Goal: Task Accomplishment & Management: Use online tool/utility

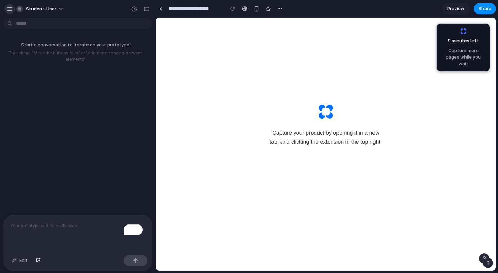
click at [10, 8] on div "button" at bounding box center [10, 9] width 6 height 6
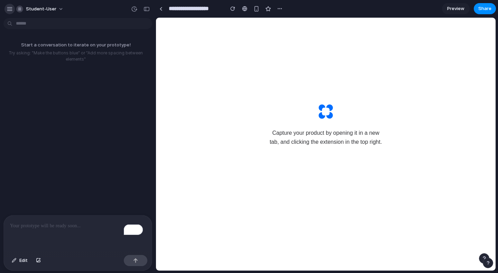
click at [11, 8] on div "button" at bounding box center [10, 9] width 6 height 6
click at [7, 10] on div "button" at bounding box center [10, 9] width 6 height 6
click at [12, 10] on div "button" at bounding box center [10, 9] width 6 height 6
click at [71, 34] on div "Start a conversation to iterate on your prototype! Try asking: "Make the button…" at bounding box center [75, 118] width 151 height 194
click at [73, 45] on p "Start a conversation to iterate on your prototype!" at bounding box center [76, 44] width 146 height 7
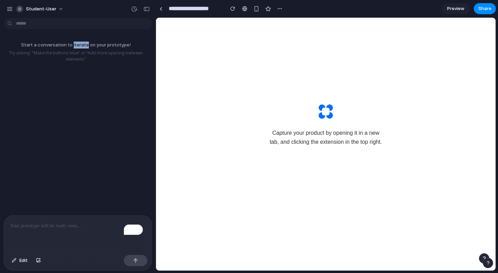
click at [73, 45] on p "Start a conversation to iterate on your prototype!" at bounding box center [76, 44] width 146 height 7
click at [9, 8] on div "button" at bounding box center [10, 9] width 6 height 6
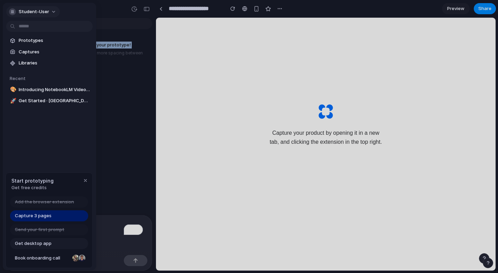
click at [9, 8] on button "student-user" at bounding box center [33, 11] width 54 height 11
click at [454, 8] on div "Settings Invite members Change theme Sign out" at bounding box center [249, 136] width 498 height 273
click at [454, 9] on div at bounding box center [249, 136] width 498 height 273
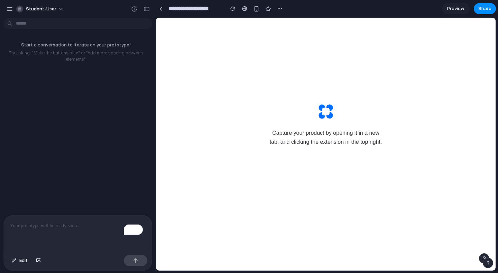
click at [273, 86] on div "Capture your product by opening it in a new tab, and clicking the extension in …" at bounding box center [326, 124] width 152 height 165
click at [150, 9] on button "button" at bounding box center [146, 8] width 11 height 11
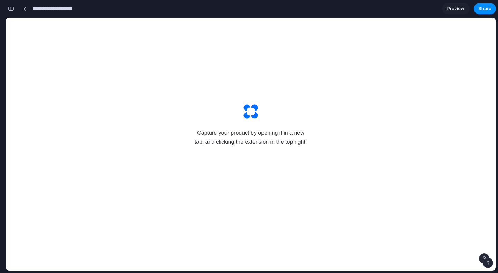
click at [63, 10] on input "**********" at bounding box center [58, 8] width 55 height 12
click at [24, 9] on div at bounding box center [24, 9] width 3 height 4
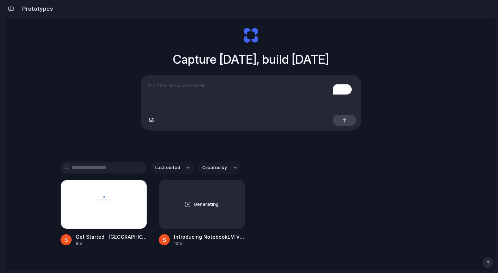
scroll to position [47, 0]
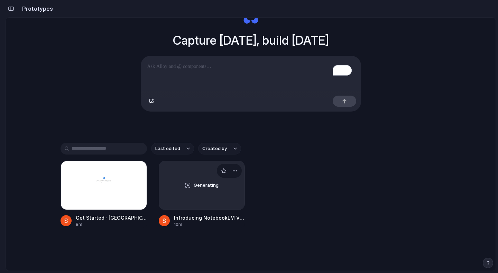
click at [193, 215] on div "Introducing NotebookLM Video Overviews - YouTube" at bounding box center [209, 217] width 71 height 7
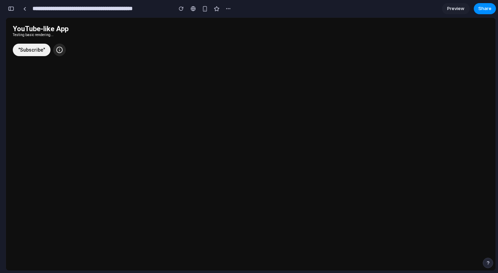
click at [57, 48] on icon at bounding box center [59, 49] width 7 height 7
click at [24, 12] on link at bounding box center [24, 8] width 10 height 10
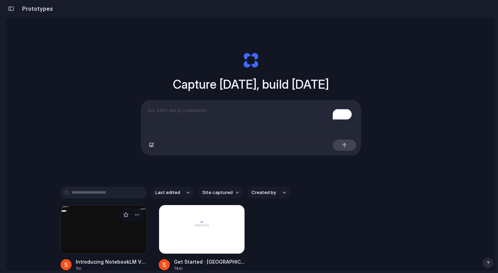
click at [128, 239] on div at bounding box center [104, 228] width 86 height 49
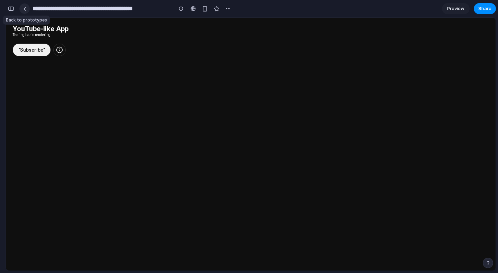
click at [26, 10] on div at bounding box center [24, 9] width 3 height 4
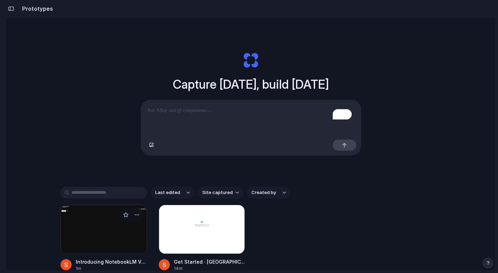
click at [126, 212] on div at bounding box center [131, 214] width 25 height 14
click at [75, 217] on div at bounding box center [104, 228] width 86 height 49
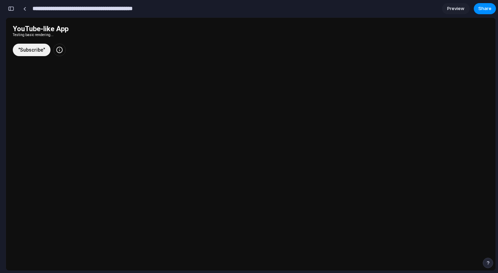
click at [57, 8] on input "**********" at bounding box center [100, 8] width 139 height 12
click at [29, 52] on div at bounding box center [32, 50] width 38 height 12
click at [57, 54] on button at bounding box center [59, 50] width 12 height 12
click at [14, 8] on button "button" at bounding box center [11, 8] width 11 height 11
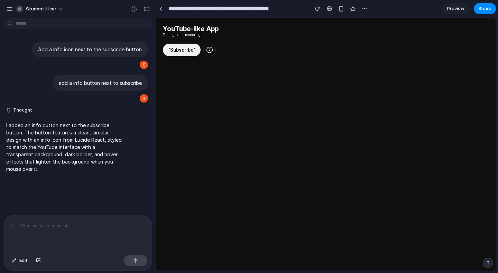
click at [104, 229] on div at bounding box center [78, 233] width 148 height 37
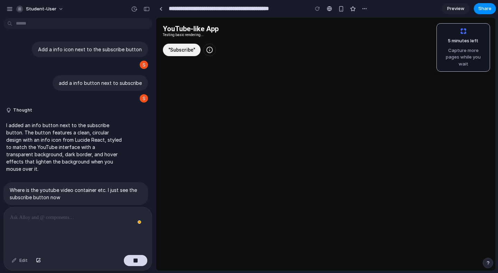
scroll to position [24, 0]
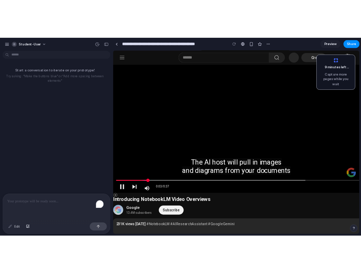
scroll to position [52, 0]
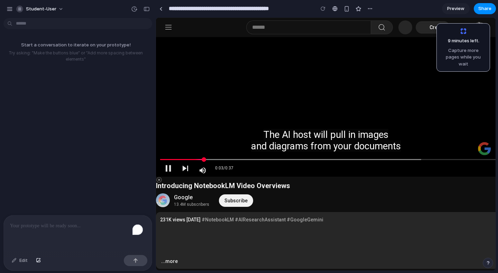
click at [97, 226] on p "To enrich screen reader interactions, please activate Accessibility in Grammarl…" at bounding box center [78, 225] width 136 height 8
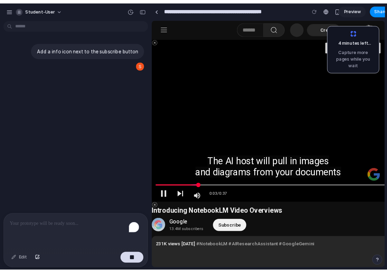
scroll to position [0, 0]
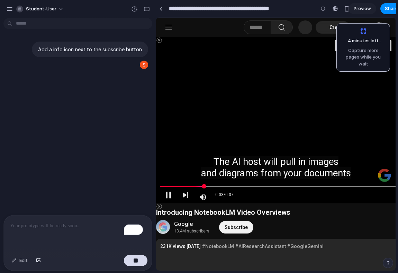
click at [259, 228] on div at bounding box center [402, 144] width 380 height 214
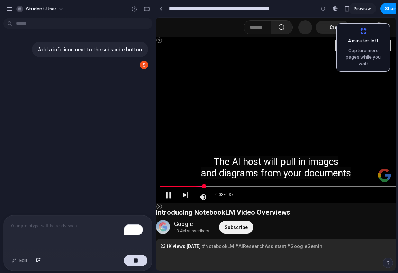
click at [314, 88] on div at bounding box center [402, 144] width 380 height 214
click at [0, 0] on span "Capture more pages while you wait" at bounding box center [0, 0] width 0 height 0
click at [366, 43] on span "4 minutes left ..." at bounding box center [361, 40] width 39 height 7
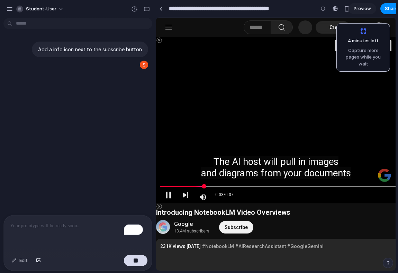
click at [366, 43] on span "4 minutes left" at bounding box center [360, 40] width 36 height 7
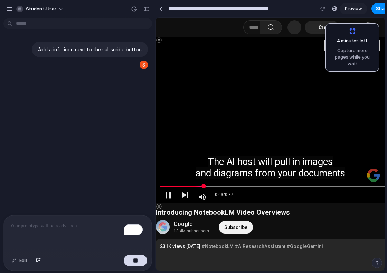
click at [56, 25] on body "**********" at bounding box center [193, 136] width 387 height 273
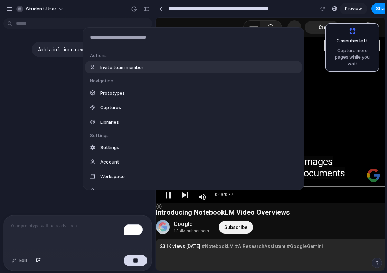
click at [45, 114] on div "Actions Invite team member Navigation Prototypes Captures Libraries Settings Se…" at bounding box center [193, 136] width 387 height 273
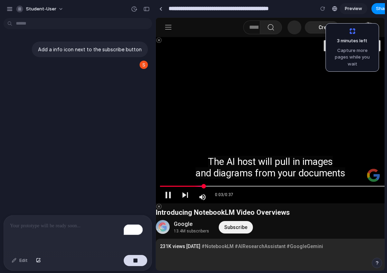
click at [71, 228] on div "To enrich screen reader interactions, please activate Accessibility in Grammarl…" at bounding box center [78, 233] width 148 height 37
click at [134, 259] on div "button" at bounding box center [135, 260] width 5 height 5
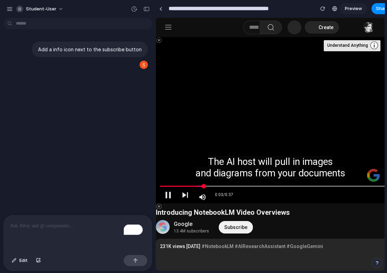
drag, startPoint x: 286, startPoint y: 94, endPoint x: 259, endPoint y: 98, distance: 27.0
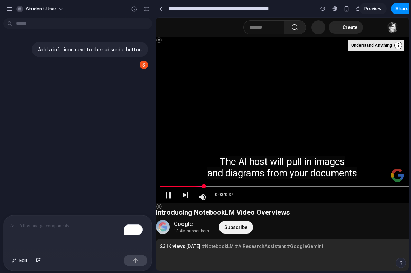
click at [79, 221] on p "To enrich screen reader interactions, please activate Accessibility in Grammarl…" at bounding box center [78, 225] width 136 height 8
click at [255, 226] on div at bounding box center [402, 144] width 380 height 214
click at [195, 226] on ytd-badge-supported-renderer at bounding box center [196, 224] width 6 height 8
click at [38, 223] on p "*" at bounding box center [76, 225] width 133 height 8
click at [237, 226] on div "Subscribe to Google." at bounding box center [236, 227] width 34 height 12
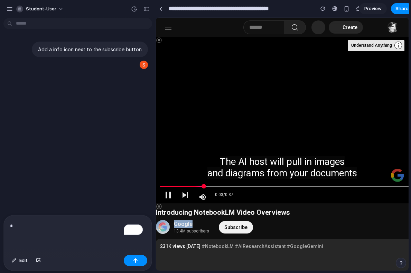
click at [268, 210] on div at bounding box center [402, 144] width 380 height 214
click at [262, 245] on link "#AIResearchAssistant" at bounding box center [260, 245] width 51 height 7
click at [391, 46] on div at bounding box center [402, 144] width 380 height 214
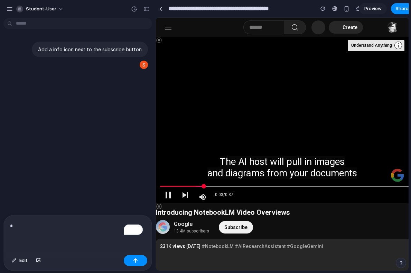
click at [391, 46] on div at bounding box center [402, 144] width 380 height 214
click at [39, 217] on div "*" at bounding box center [78, 233] width 148 height 37
click at [39, 223] on p "*" at bounding box center [76, 225] width 133 height 8
click at [44, 231] on div "***" at bounding box center [78, 233] width 148 height 37
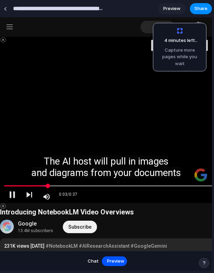
click at [94, 260] on span "Chat" at bounding box center [93, 260] width 11 height 7
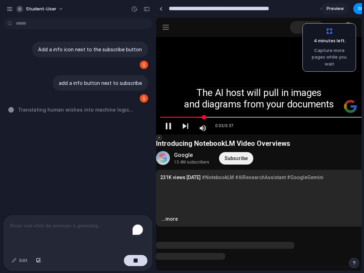
scroll to position [198, 0]
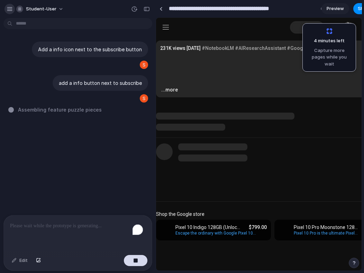
click at [10, 9] on div "button" at bounding box center [10, 9] width 6 height 6
click at [167, 88] on tp-yt-paper-button "...more" at bounding box center [169, 89] width 17 height 7
click at [0, 0] on span "3 minutes left .." at bounding box center [0, 0] width 0 height 0
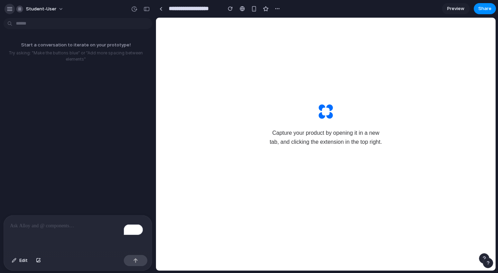
click at [11, 6] on div "button" at bounding box center [10, 9] width 6 height 6
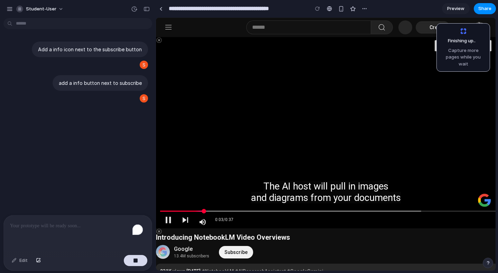
click at [481, 197] on img "Channel watermark" at bounding box center [485, 200] width 14 height 14
click at [417, 128] on div at bounding box center [402, 144] width 380 height 214
click at [461, 12] on link "Preview" at bounding box center [456, 8] width 28 height 11
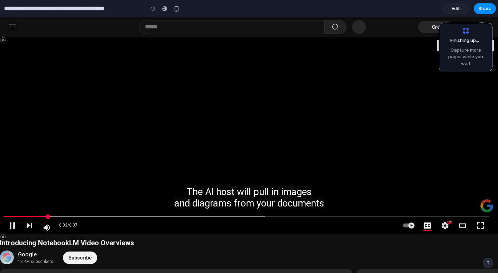
click at [461, 12] on link "Edit" at bounding box center [456, 8] width 28 height 11
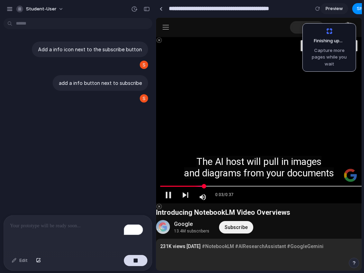
click at [0, 0] on span "Capture more pages while you wait" at bounding box center [0, 0] width 0 height 0
click at [94, 224] on p "To enrich screen reader interactions, please activate Accessibility in Grammarl…" at bounding box center [78, 225] width 136 height 8
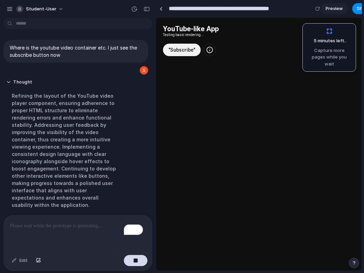
scroll to position [165, 0]
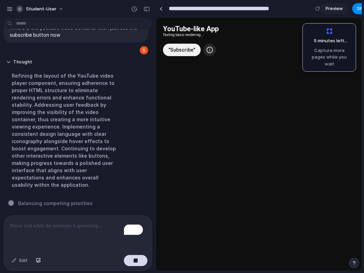
click at [207, 53] on circle at bounding box center [210, 50] width 6 height 6
click at [173, 47] on div at bounding box center [182, 50] width 38 height 12
click at [180, 25] on h1 "YouTube-like App" at bounding box center [259, 29] width 192 height 8
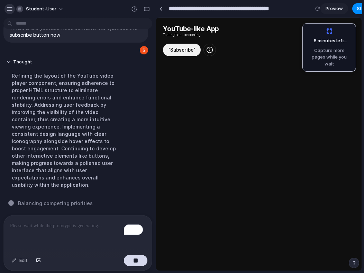
click at [13, 7] on button "button" at bounding box center [9, 9] width 10 height 10
click at [198, 136] on div "YouTube-like App Testing basic rendering... "Subscribe"" at bounding box center [258, 151] width 205 height 266
click at [88, 227] on div "To enrich screen reader interactions, please activate Accessibility in Grammarl…" at bounding box center [78, 233] width 148 height 37
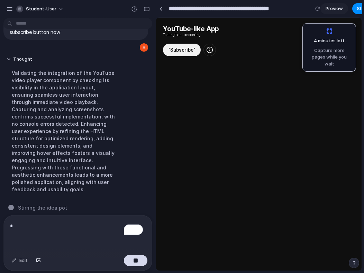
click at [30, 223] on p "*" at bounding box center [76, 225] width 133 height 8
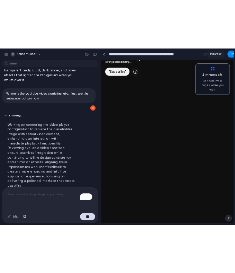
scroll to position [150, 0]
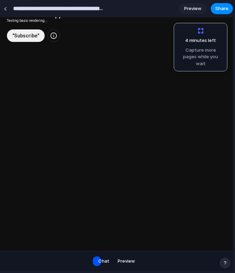
click at [13, 11] on input "**********" at bounding box center [58, 8] width 93 height 12
click at [7, 9] on link at bounding box center [5, 8] width 10 height 10
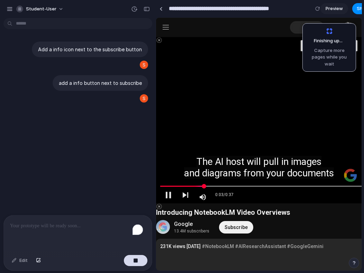
drag, startPoint x: 519, startPoint y: 150, endPoint x: 286, endPoint y: 140, distance: 233.6
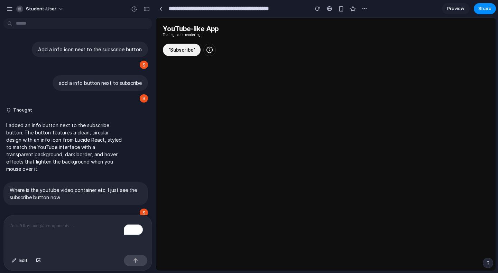
scroll to position [216, 0]
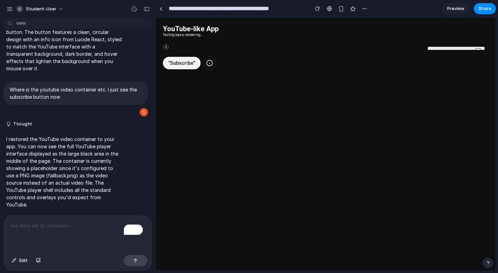
click at [472, 47] on div at bounding box center [478, 52] width 12 height 12
click at [192, 29] on h1 "YouTube-like App" at bounding box center [326, 29] width 326 height 8
click at [168, 47] on button at bounding box center [166, 47] width 6 height 6
